Goal: Navigation & Orientation: Find specific page/section

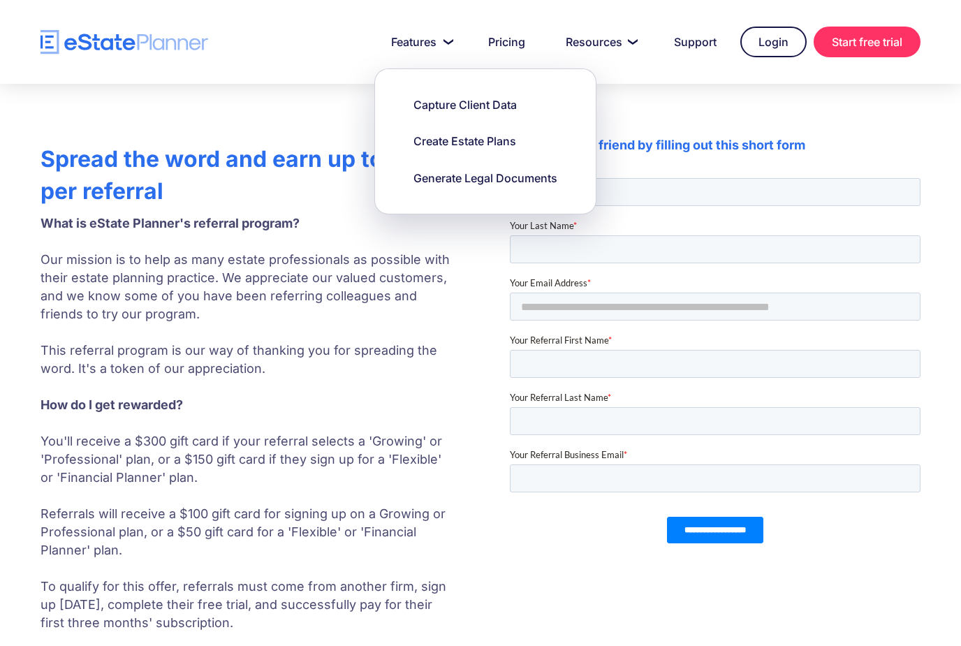
click at [460, 251] on div "Spread the word and earn up to $300 per referral What is eState Planner's refer…" at bounding box center [481, 387] width 922 height 503
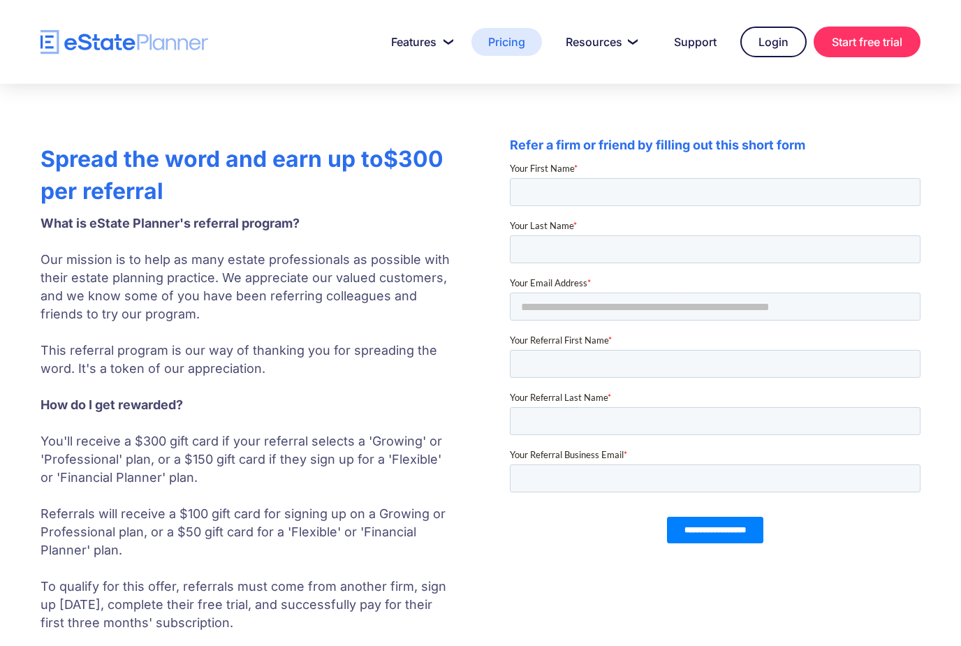
click at [518, 43] on link "Pricing" at bounding box center [507, 42] width 71 height 28
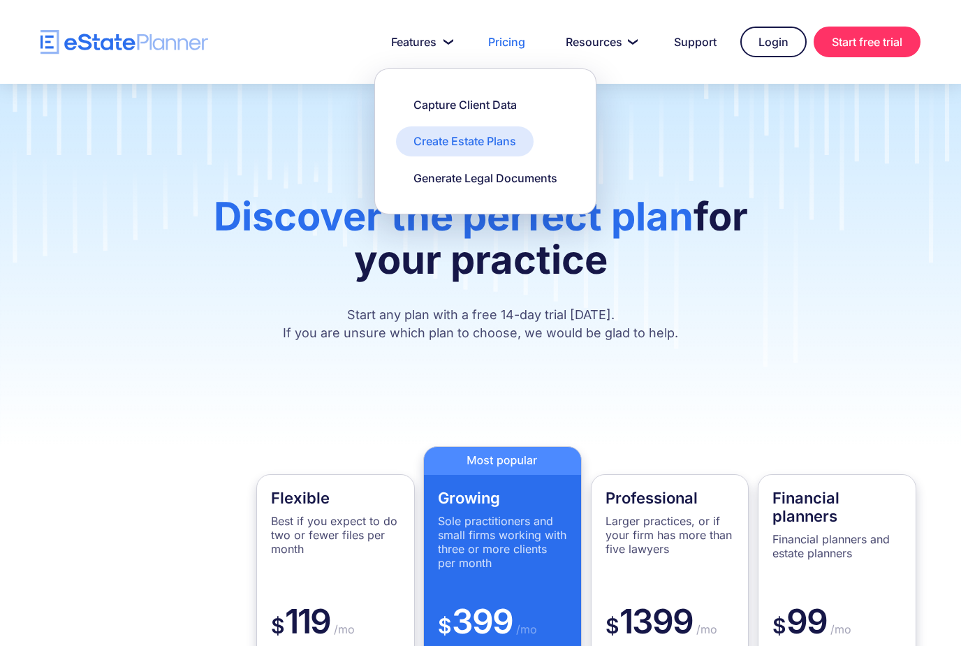
click at [502, 136] on div "Create Estate Plans" at bounding box center [465, 140] width 103 height 15
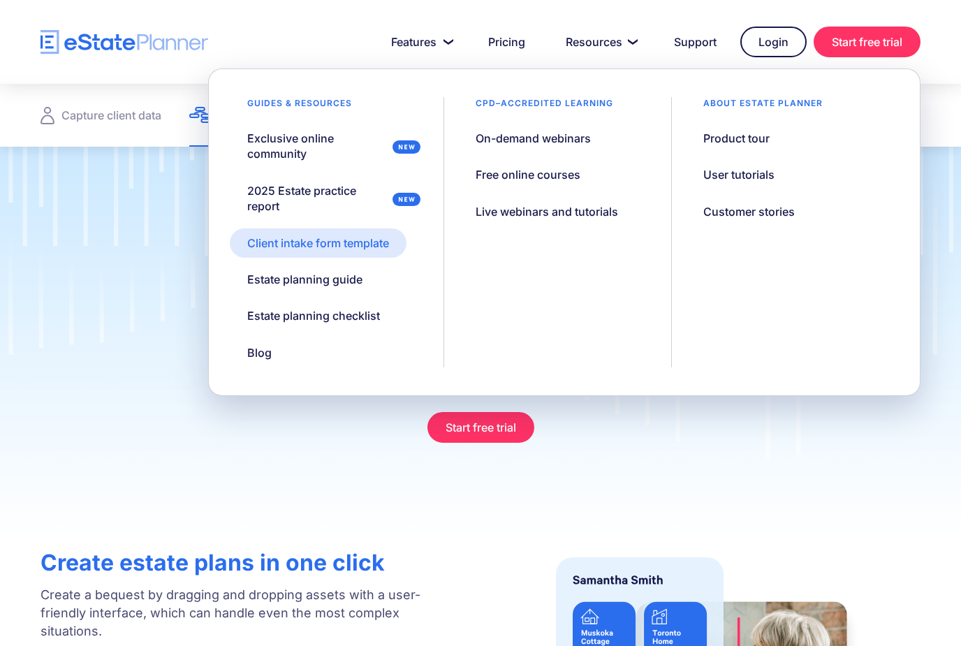
click at [380, 241] on div "Client intake form template" at bounding box center [318, 242] width 142 height 15
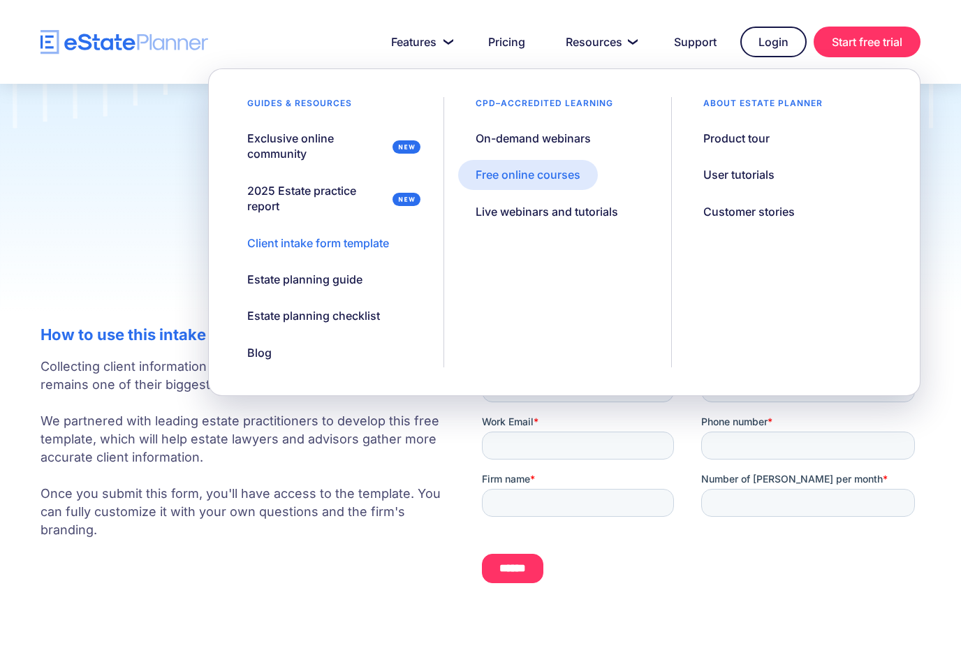
click at [559, 166] on link "Free online courses" at bounding box center [528, 174] width 140 height 29
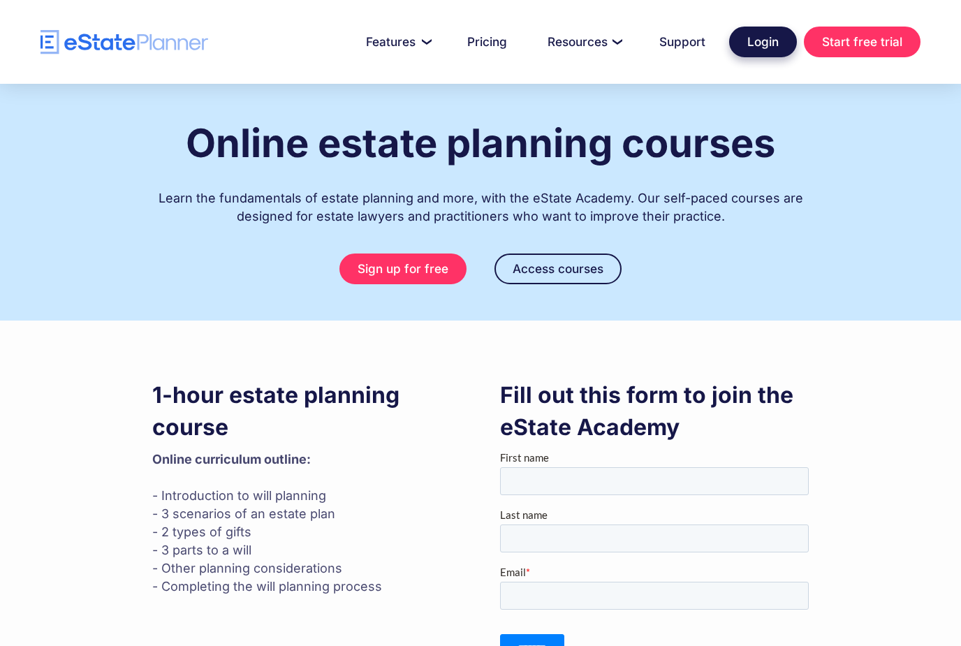
click at [766, 41] on link "Login" at bounding box center [763, 42] width 68 height 31
